Goal: Transaction & Acquisition: Book appointment/travel/reservation

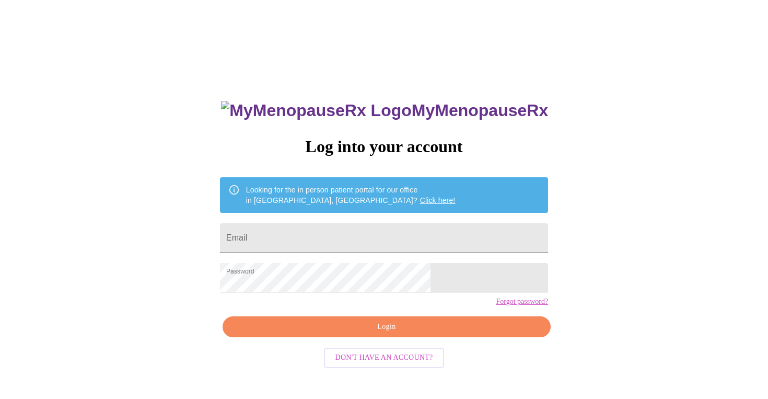
scroll to position [10, 0]
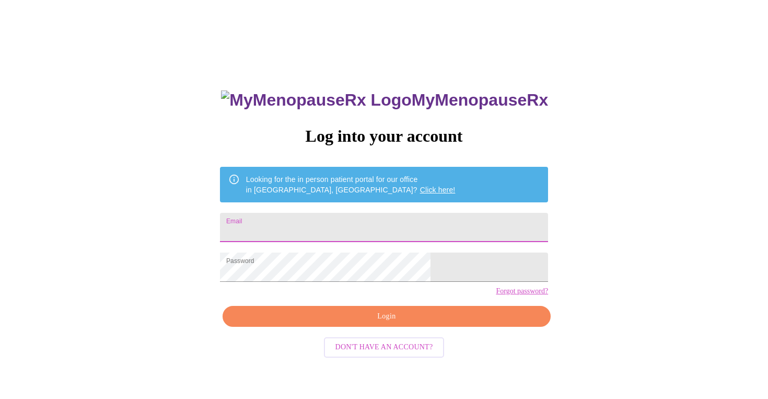
click at [352, 227] on input "Email" at bounding box center [384, 227] width 328 height 29
type input "[EMAIL_ADDRESS][DOMAIN_NAME]"
click at [348, 323] on span "Login" at bounding box center [387, 316] width 304 height 13
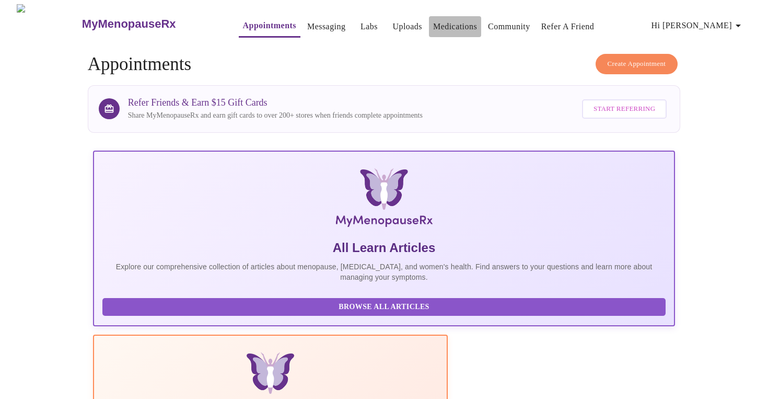
click at [439, 21] on link "Medications" at bounding box center [455, 26] width 44 height 15
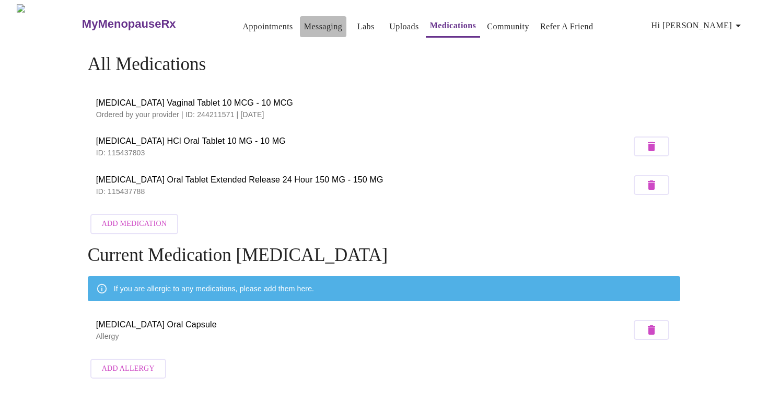
click at [304, 26] on link "Messaging" at bounding box center [323, 26] width 38 height 15
click at [248, 22] on link "Appointments" at bounding box center [268, 26] width 50 height 15
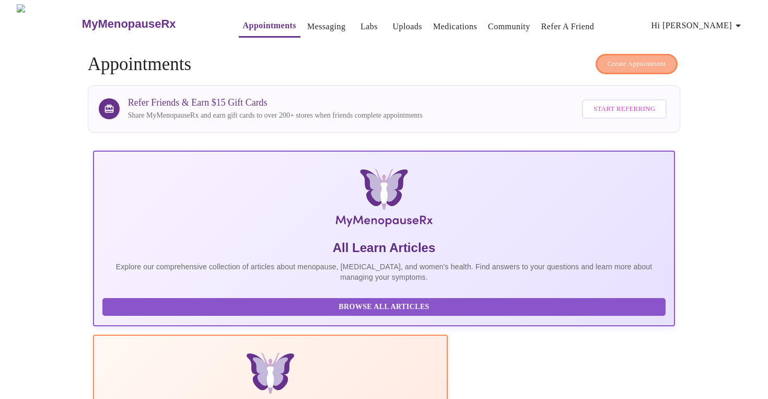
click at [626, 60] on span "Create Appointment" at bounding box center [637, 64] width 59 height 12
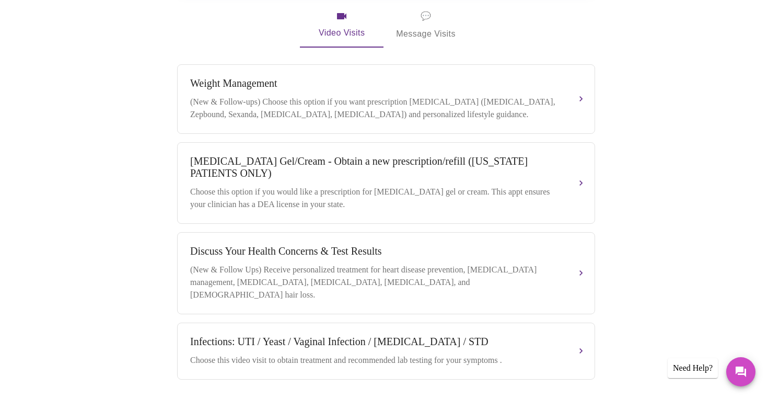
scroll to position [347, 0]
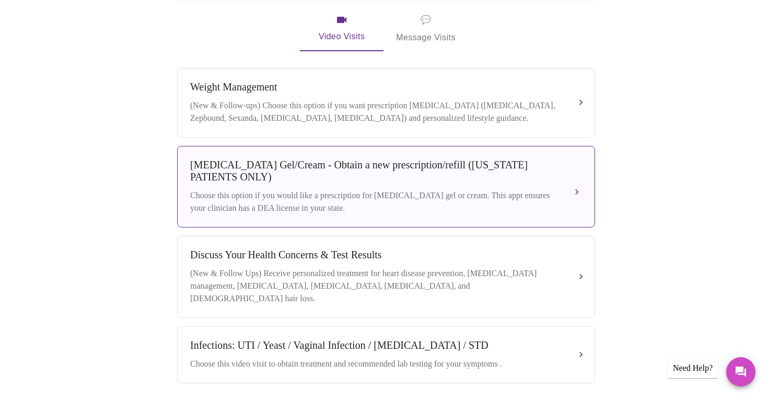
click at [576, 181] on button "[MEDICAL_DATA] Gel/Cream - Obtain a new prescription/refill ([US_STATE] PATIENT…" at bounding box center [386, 187] width 418 height 82
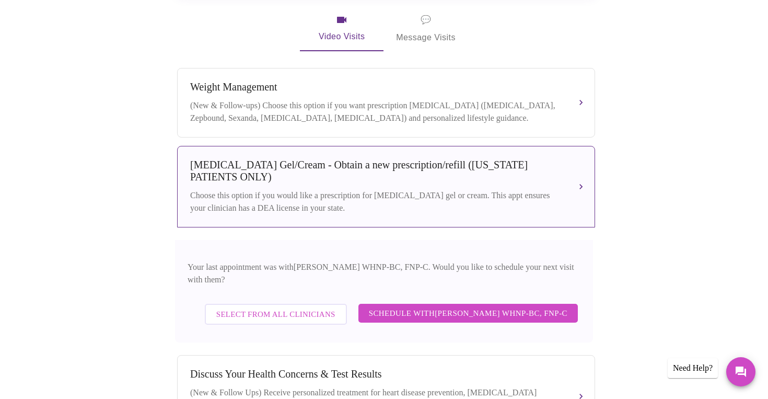
click at [147, 242] on div "Book your next visit If you'd like our help with multiple care concerns below, …" at bounding box center [384, 156] width 669 height 761
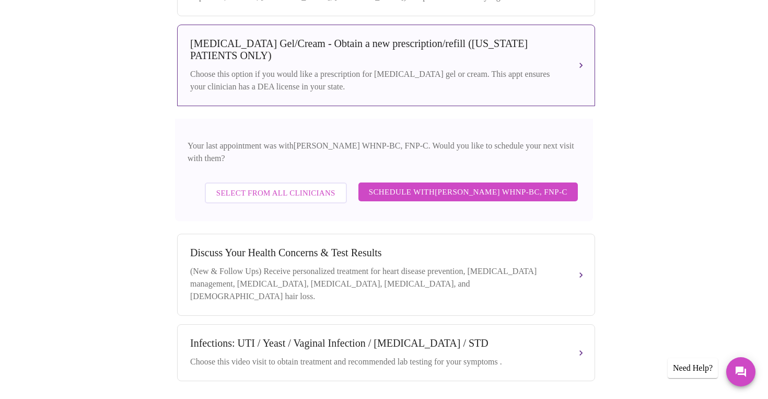
scroll to position [488, 0]
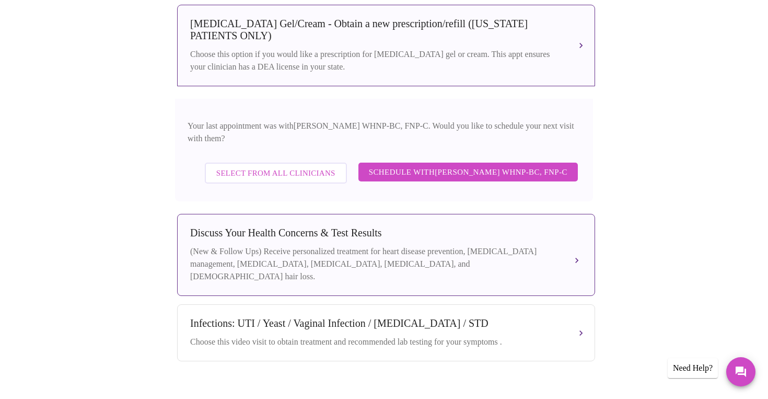
click at [442, 235] on div "Discuss Your Health Concerns & Test Results (New & Follow Ups) Receive personal…" at bounding box center [386, 255] width 392 height 56
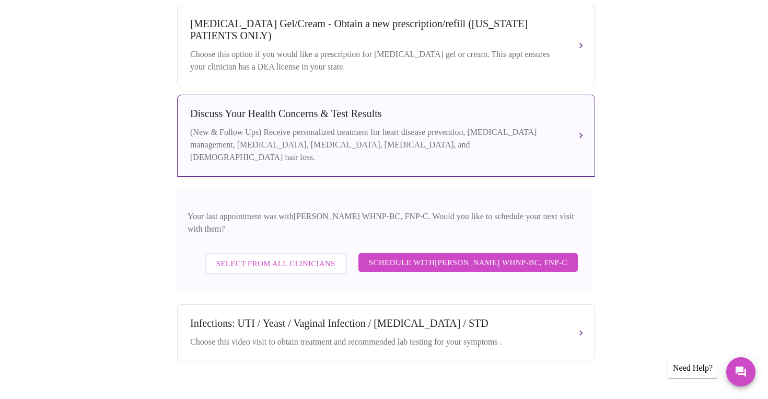
click at [452, 256] on span "Schedule with [PERSON_NAME] WHNP-BC, FNP-C" at bounding box center [468, 263] width 199 height 14
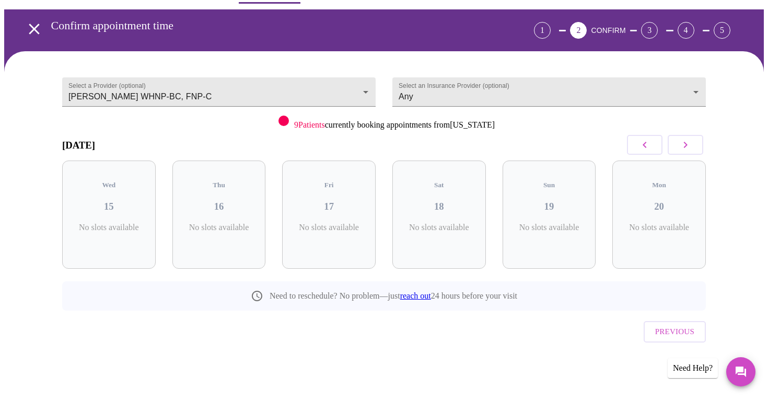
scroll to position [12, 0]
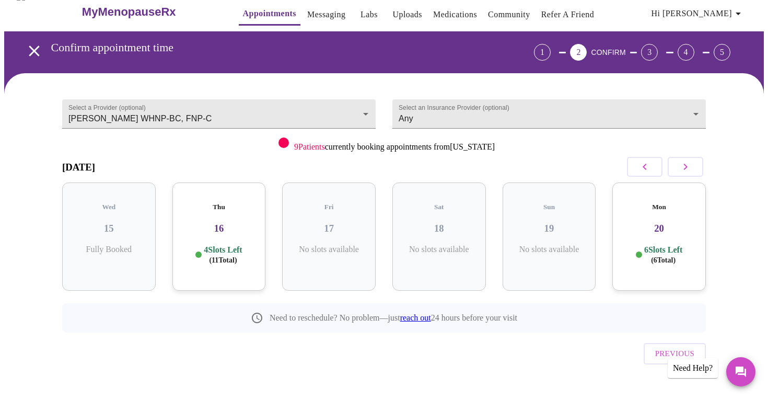
click at [238, 223] on h3 "16" at bounding box center [219, 229] width 77 height 12
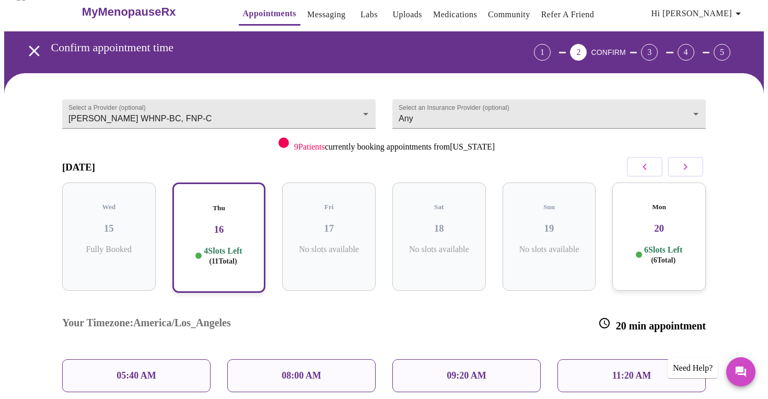
click at [586, 359] on div "11:20 AM" at bounding box center [632, 375] width 148 height 33
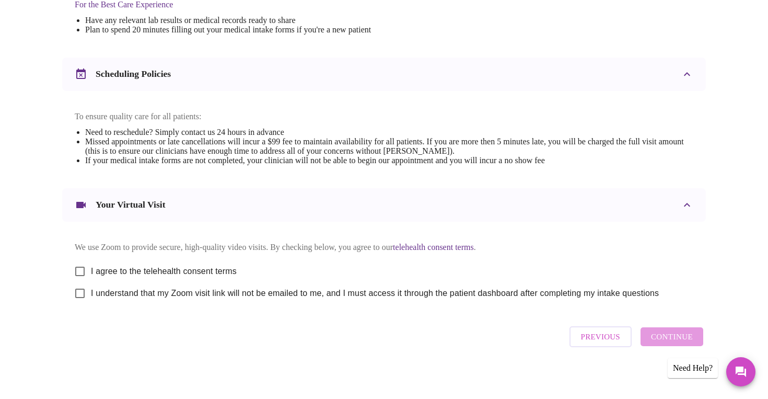
scroll to position [345, 0]
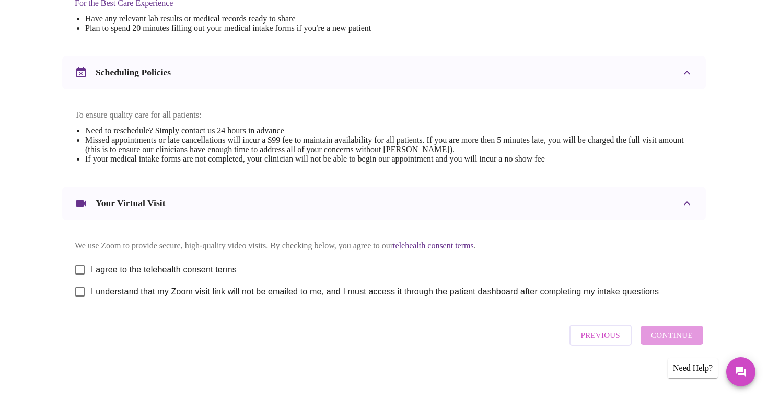
click at [83, 275] on input "I agree to the telehealth consent terms" at bounding box center [80, 270] width 22 height 22
checkbox input "true"
click at [81, 303] on input "I understand that my Zoom visit link will not be emailed to me, and I must acce…" at bounding box center [80, 292] width 22 height 22
checkbox input "true"
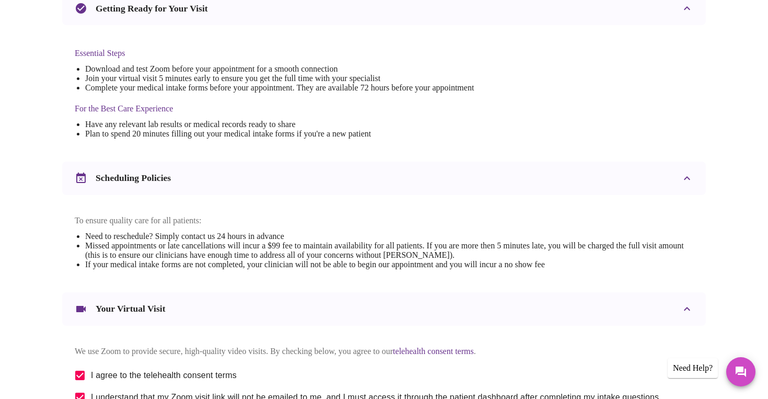
scroll to position [230, 0]
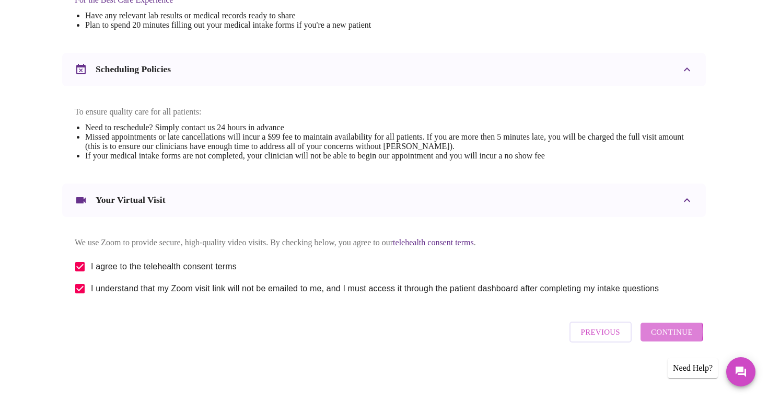
click at [668, 336] on span "Continue" at bounding box center [672, 332] width 42 height 14
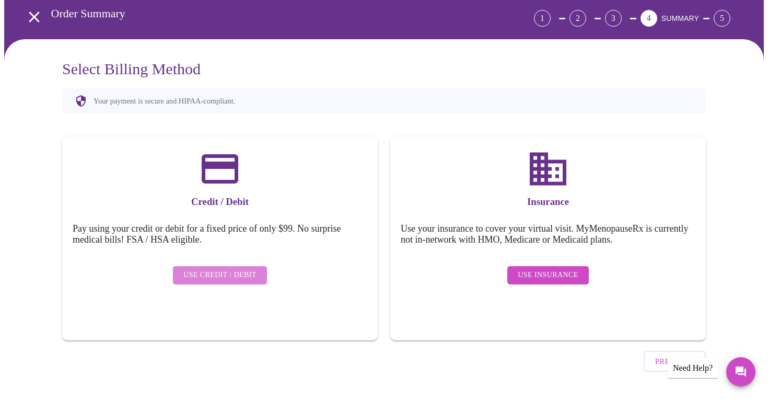
click at [226, 269] on span "Use Credit / Debit" at bounding box center [219, 275] width 73 height 13
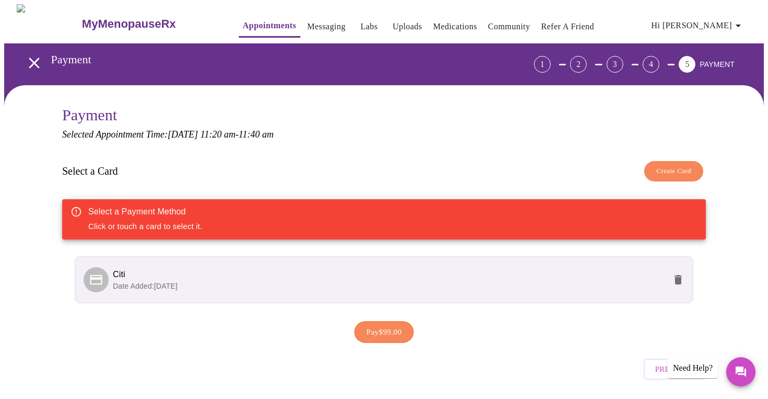
click at [361, 271] on span "Citi" at bounding box center [389, 274] width 553 height 13
click at [323, 273] on span "Citi" at bounding box center [389, 274] width 553 height 13
click at [391, 327] on span "Pay $99.00" at bounding box center [384, 332] width 36 height 14
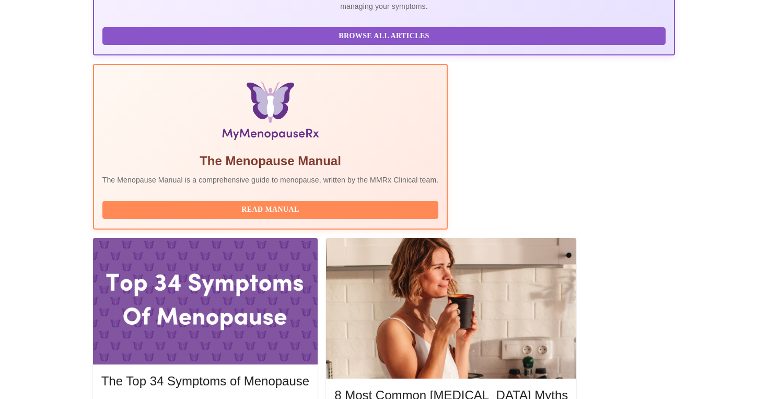
scroll to position [274, 0]
